Goal: Information Seeking & Learning: Learn about a topic

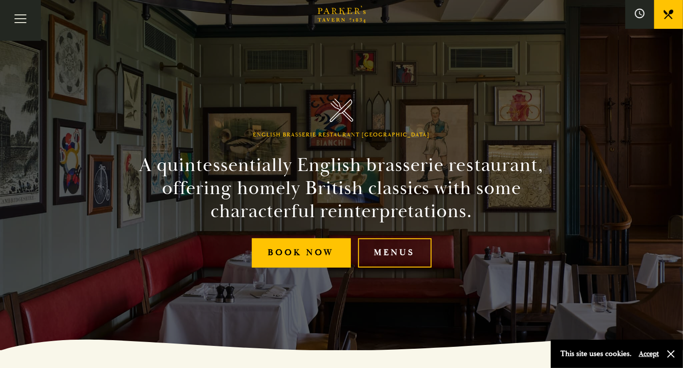
scroll to position [23, 0]
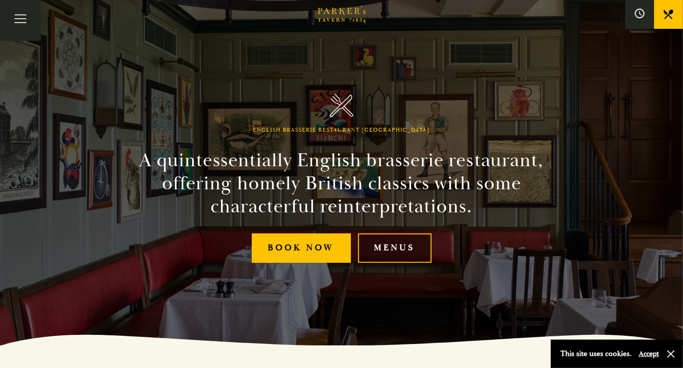
click at [404, 252] on link "Menus" at bounding box center [395, 248] width 74 height 29
click at [488, 301] on div "English Brasserie Restaurant Cambridge A quintessentially English brasserie res…" at bounding box center [341, 161] width 577 height 368
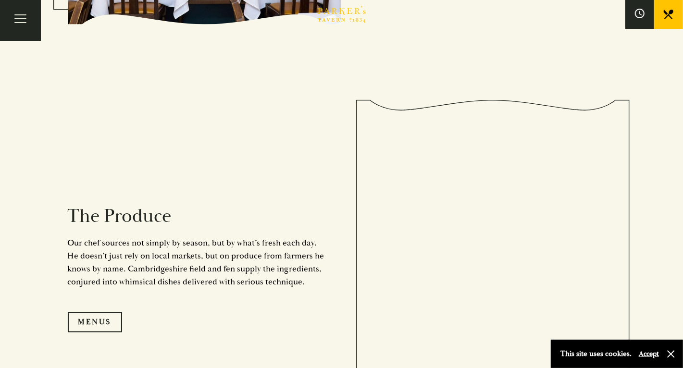
scroll to position [803, 0]
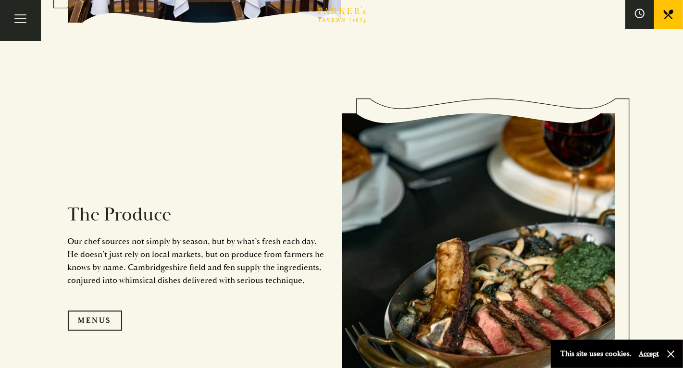
click at [86, 314] on link "Menus" at bounding box center [95, 321] width 54 height 20
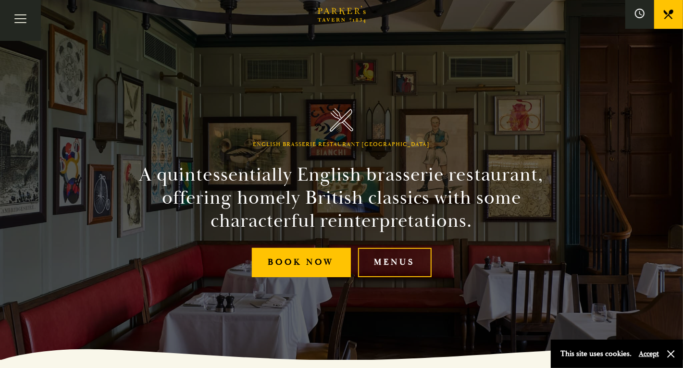
scroll to position [9, 0]
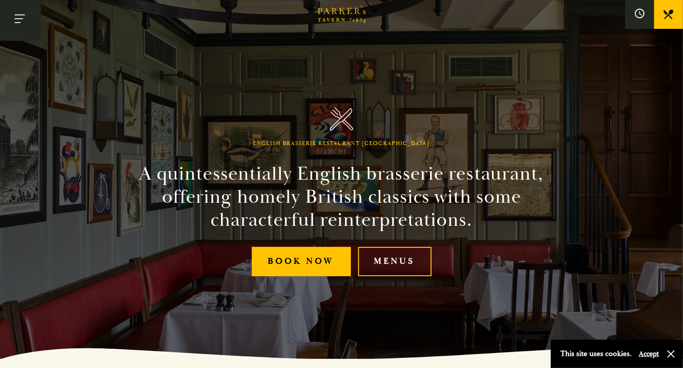
click at [22, 18] on button "Toggle navigation" at bounding box center [20, 20] width 41 height 41
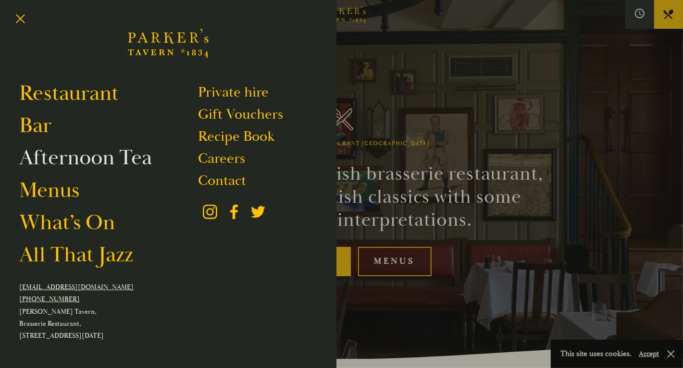
click at [122, 160] on link "Afternoon Tea" at bounding box center [85, 157] width 133 height 27
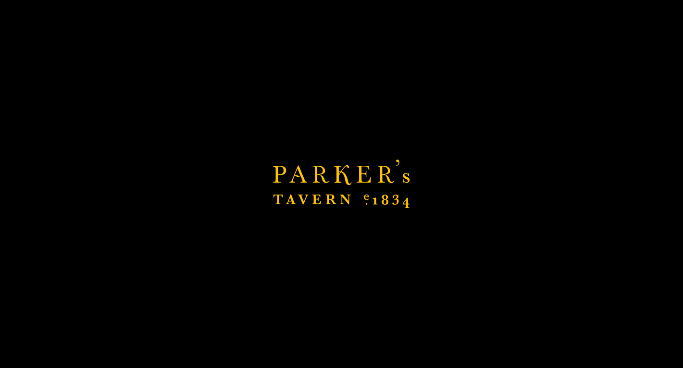
scroll to position [313, 0]
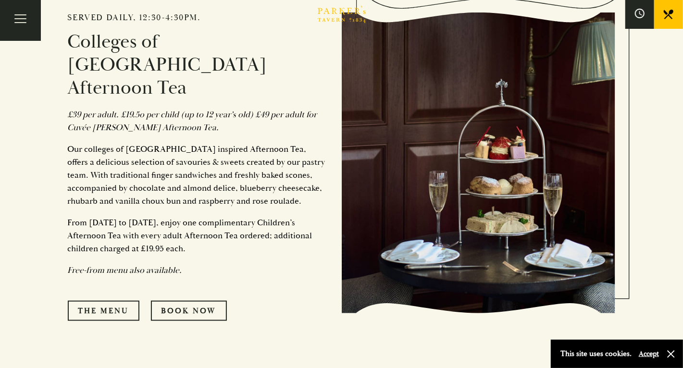
scroll to position [461, 0]
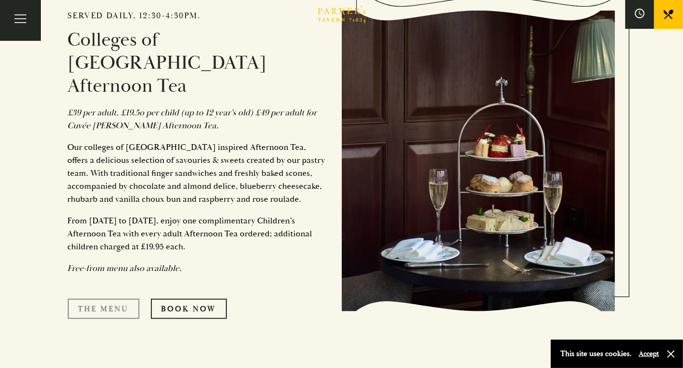
click at [106, 299] on link "The Menu" at bounding box center [104, 309] width 72 height 20
click at [23, 21] on button "Toggle navigation" at bounding box center [20, 20] width 41 height 41
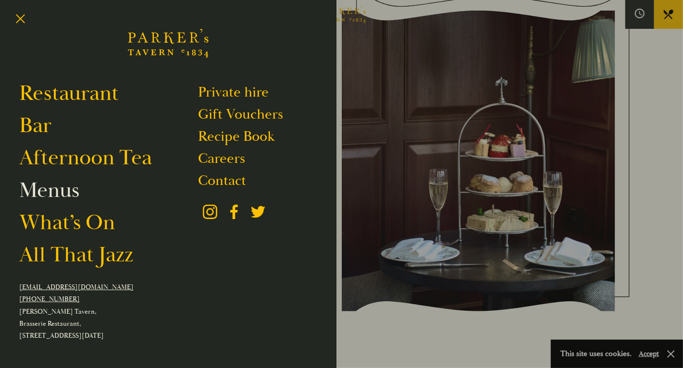
click at [63, 196] on link "Menus" at bounding box center [49, 190] width 60 height 27
click at [62, 191] on link "Menus" at bounding box center [49, 190] width 60 height 27
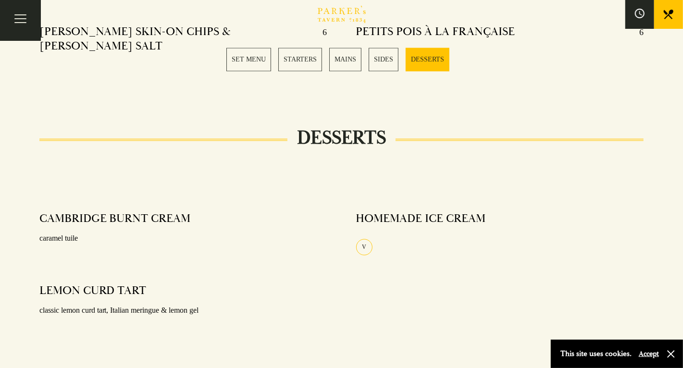
scroll to position [1091, 0]
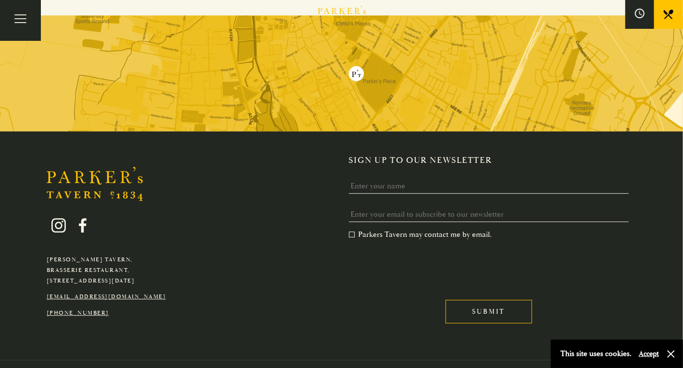
click at [57, 343] on div "Parker's Tavern, Brasserie Restaurant, Regent Street, Cambridge, CB2 1AD hello@…" at bounding box center [341, 245] width 683 height 229
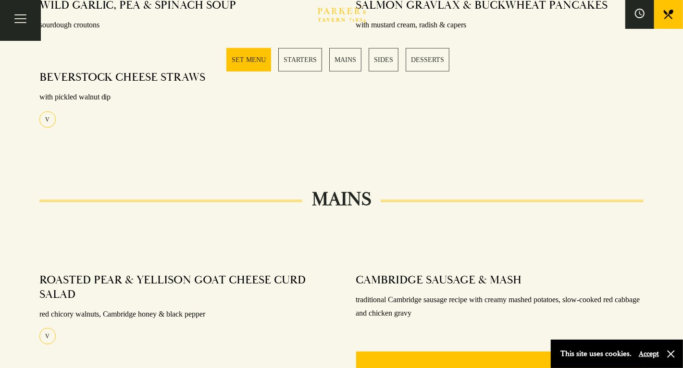
scroll to position [0, 0]
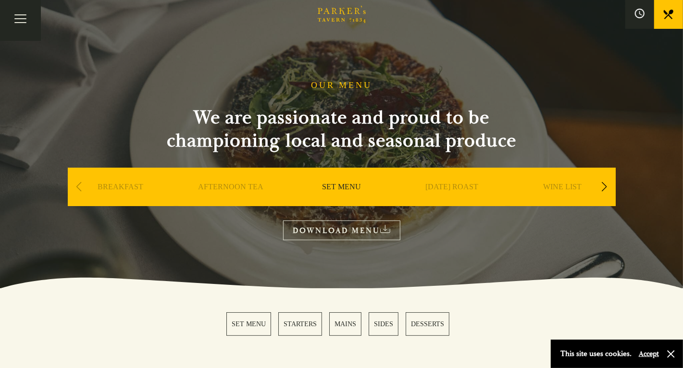
click at [463, 189] on link "SUNDAY ROAST" at bounding box center [452, 201] width 53 height 38
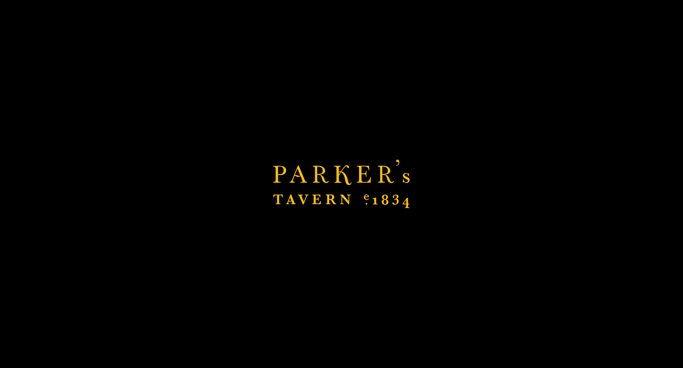
scroll to position [92, 0]
click at [612, 280] on div "Brasserie Restaurant Cambridge | Parker's Tavern Cambridge Parker's Tavern is a…" at bounding box center [341, 184] width 683 height 368
click at [442, 238] on div "Brasserie Restaurant Cambridge | Parker's Tavern Cambridge Parker's Tavern is a…" at bounding box center [341, 184] width 683 height 368
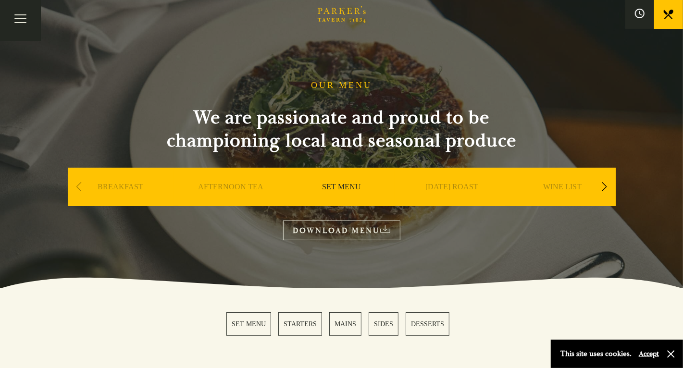
click at [452, 187] on link "SUNDAY ROAST" at bounding box center [452, 201] width 53 height 38
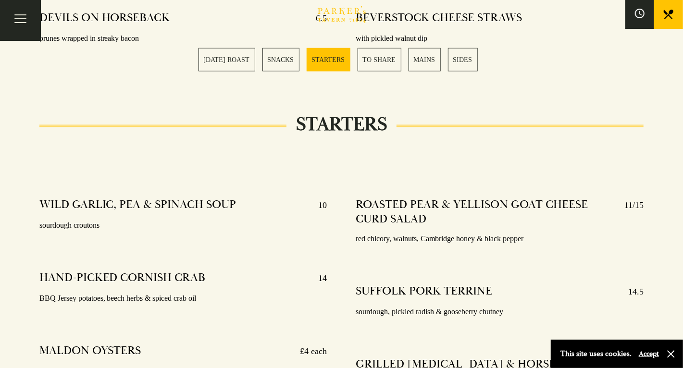
scroll to position [918, 0]
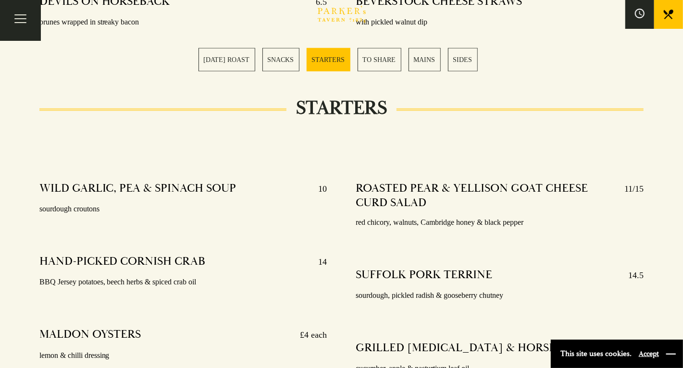
click at [670, 351] on button "button" at bounding box center [671, 355] width 10 height 10
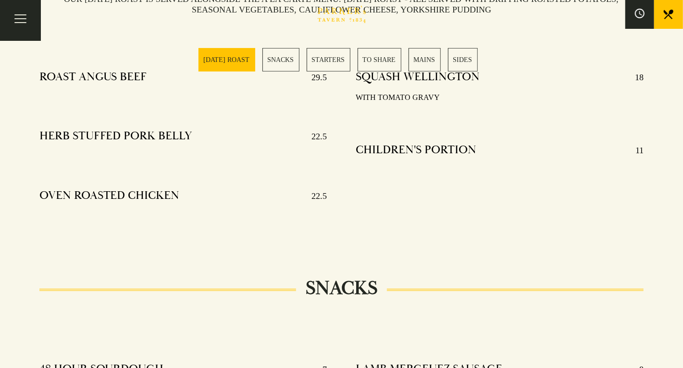
scroll to position [0, 0]
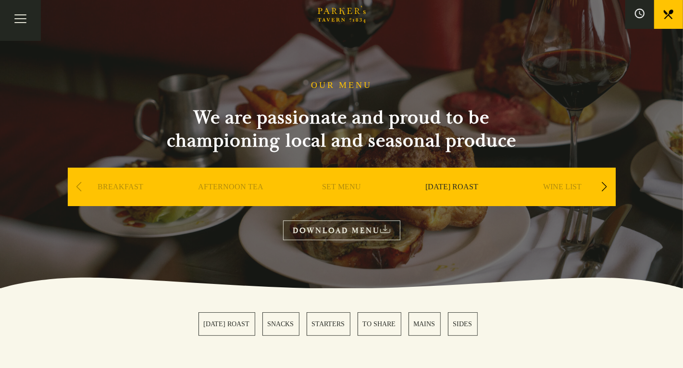
click at [107, 185] on link "BREAKFAST" at bounding box center [121, 201] width 46 height 38
